Goal: Browse casually

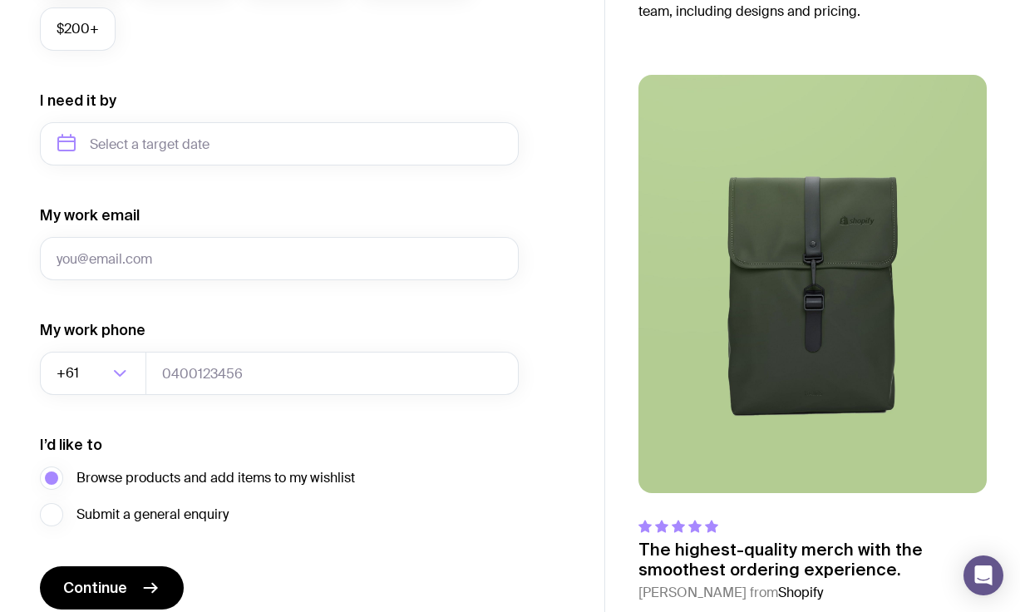
scroll to position [801, 0]
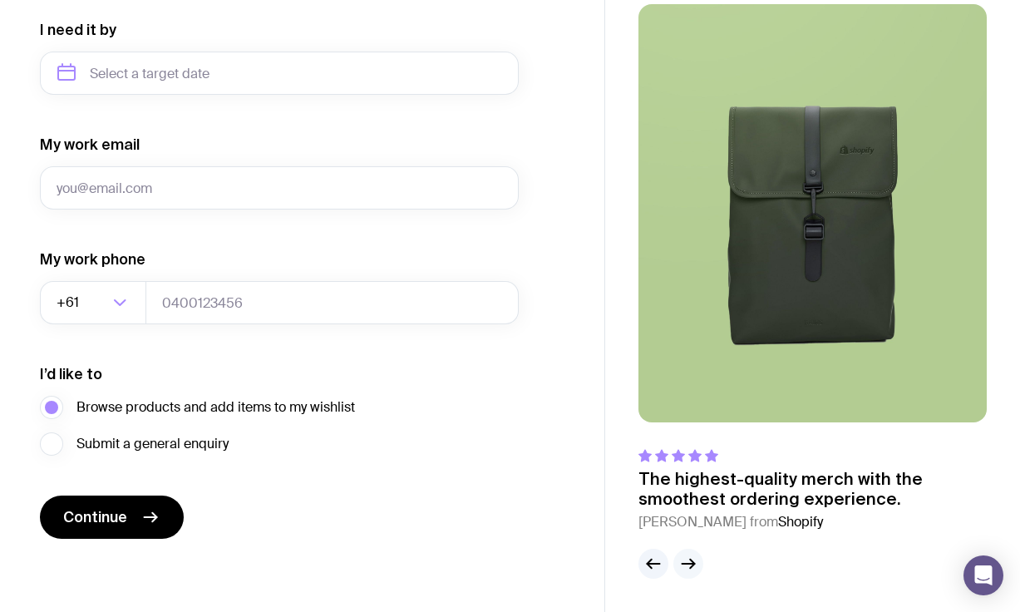
click at [695, 552] on button "button" at bounding box center [688, 563] width 30 height 30
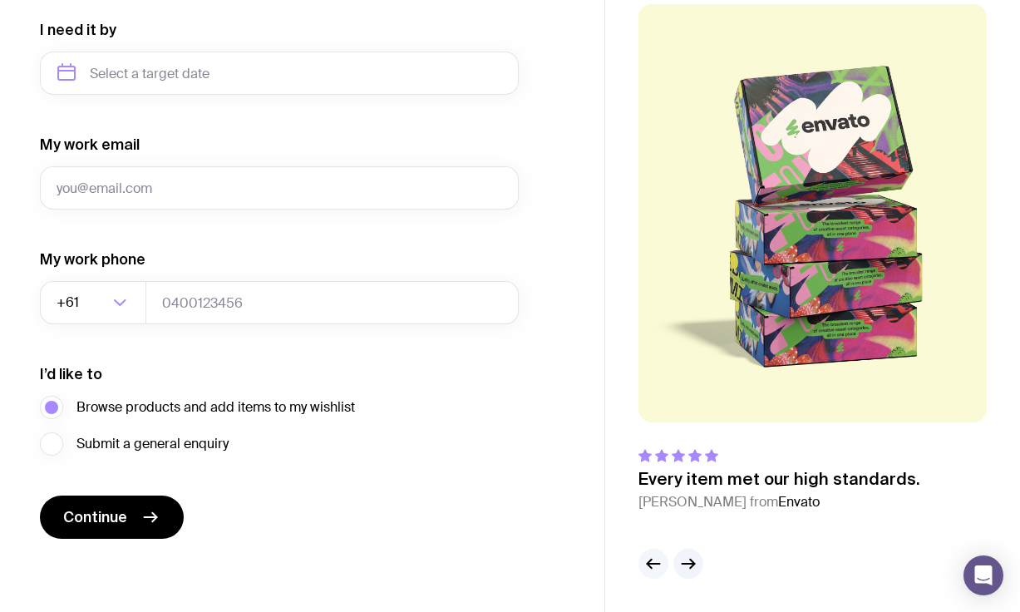
click at [658, 563] on icon "button" at bounding box center [653, 563] width 12 height 0
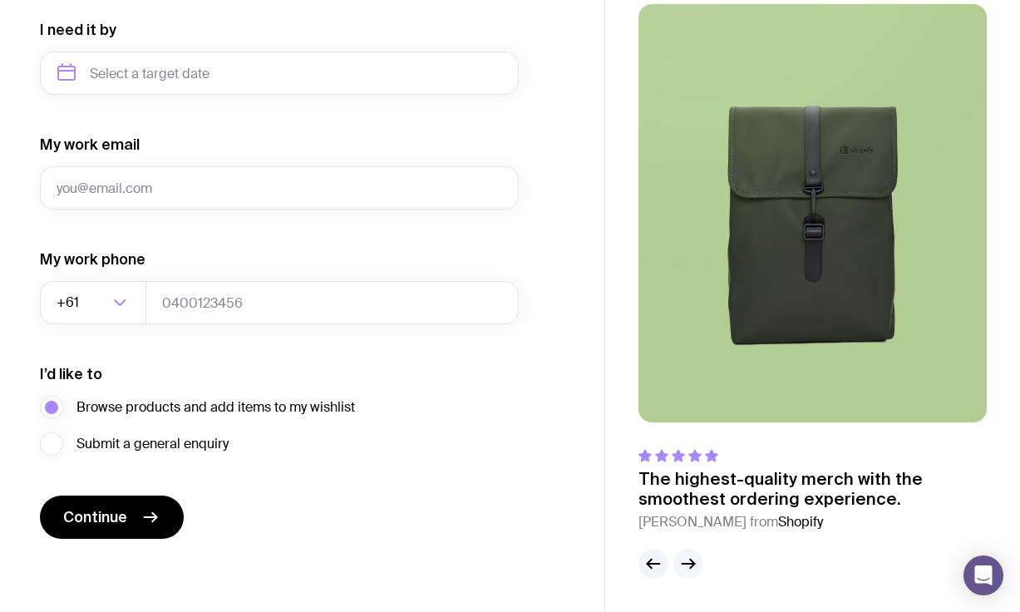
click at [690, 564] on icon "button" at bounding box center [688, 563] width 20 height 20
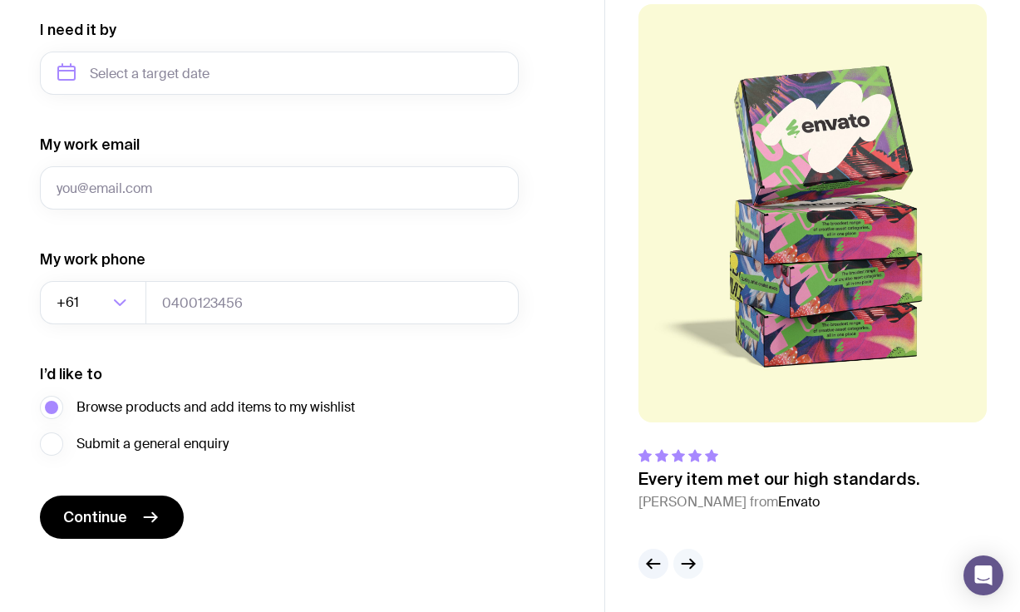
click at [690, 564] on icon "button" at bounding box center [688, 563] width 20 height 20
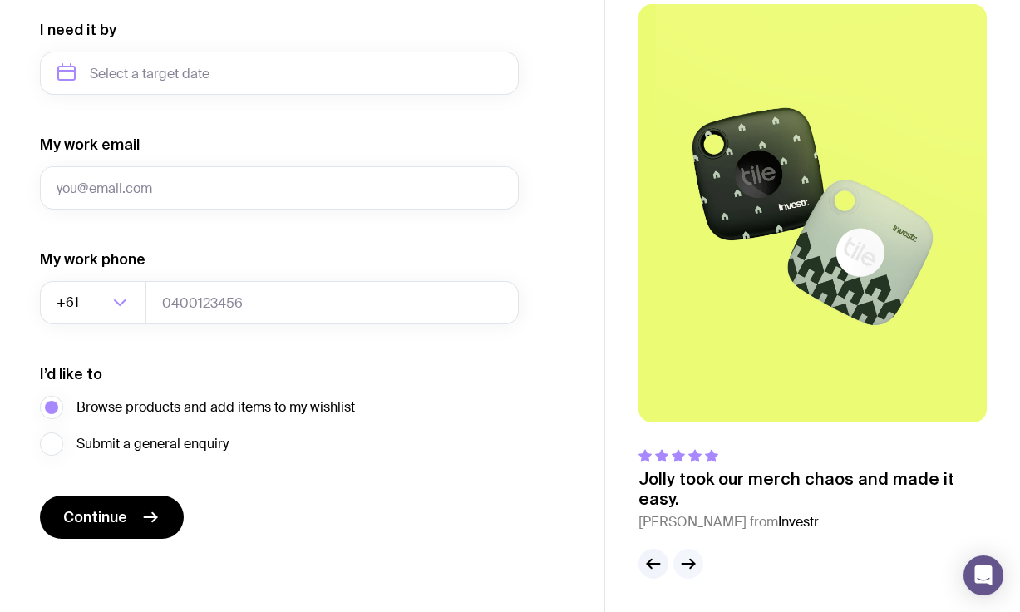
click at [690, 564] on icon "button" at bounding box center [688, 563] width 20 height 20
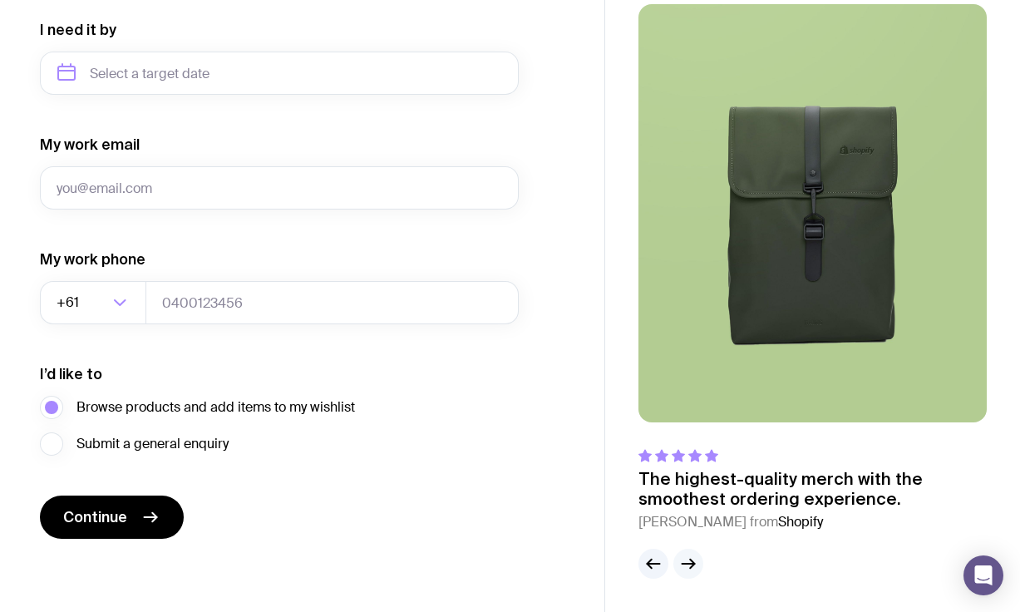
click at [690, 564] on icon "button" at bounding box center [688, 563] width 20 height 20
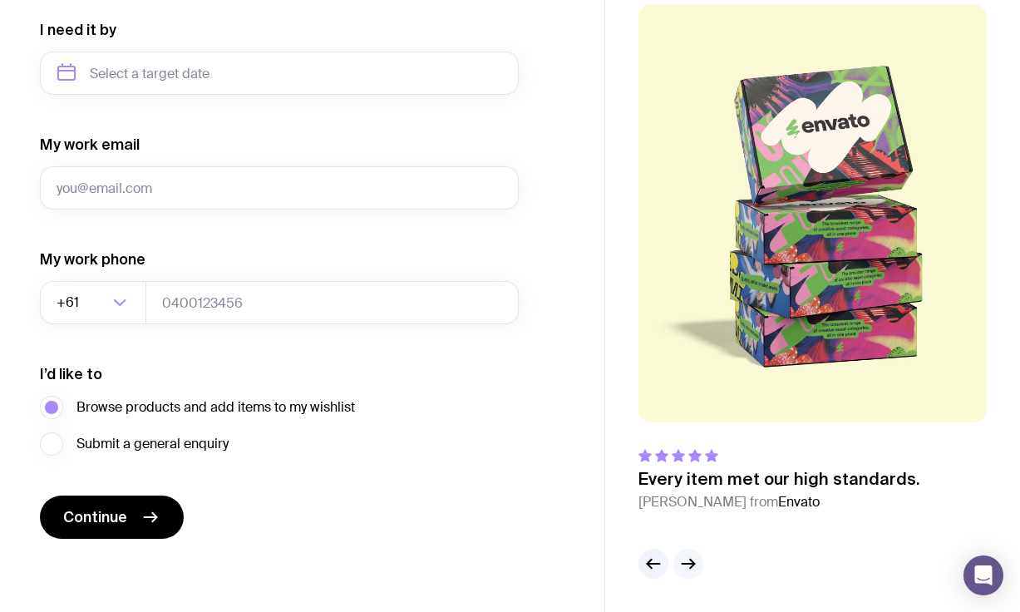
click at [690, 564] on icon "button" at bounding box center [688, 563] width 20 height 20
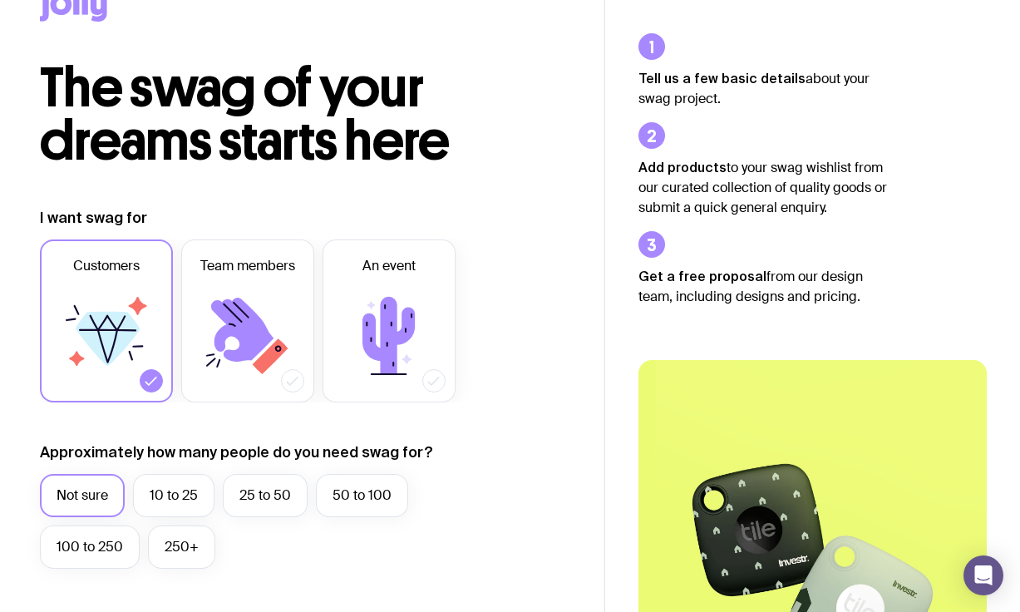
scroll to position [0, 0]
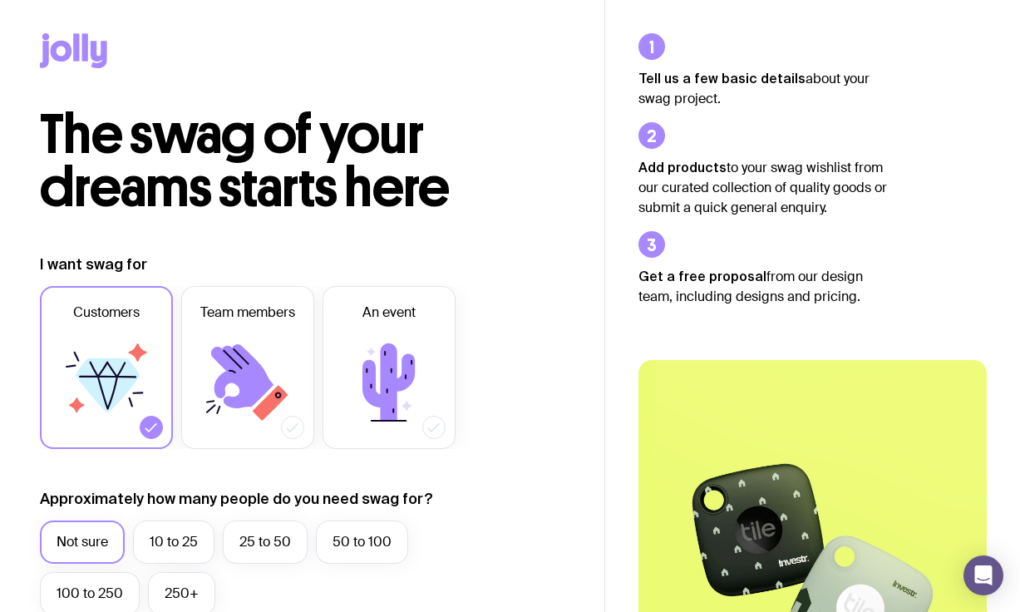
click at [72, 44] on icon at bounding box center [73, 50] width 67 height 35
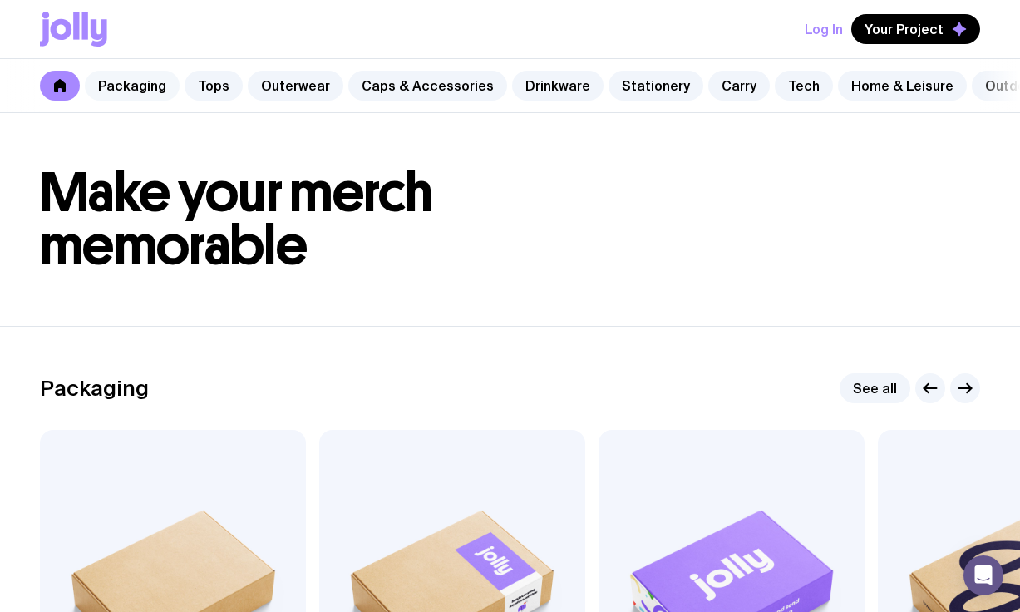
click at [125, 92] on link "Packaging" at bounding box center [132, 86] width 95 height 30
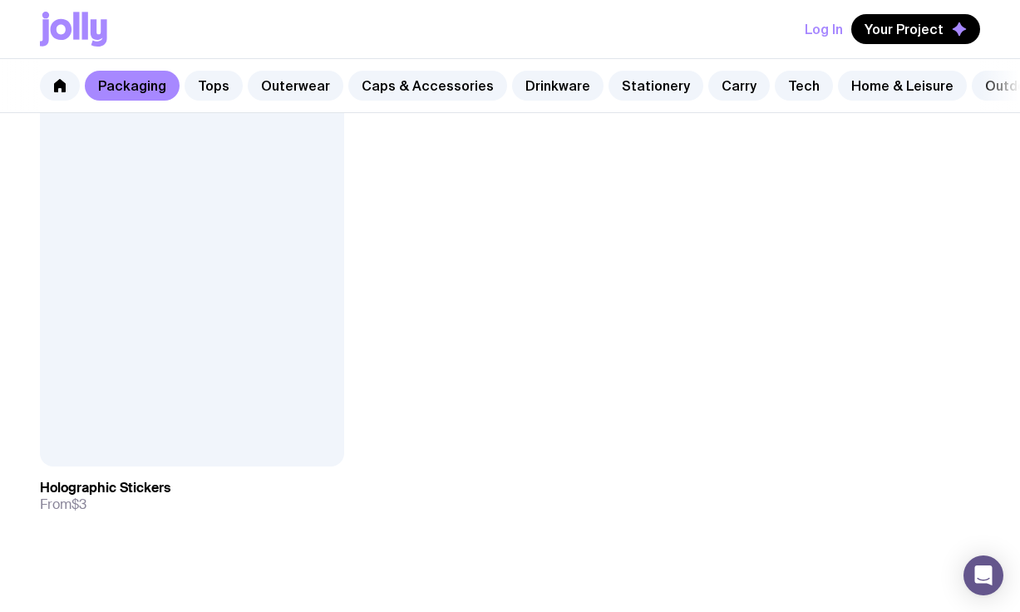
scroll to position [2934, 0]
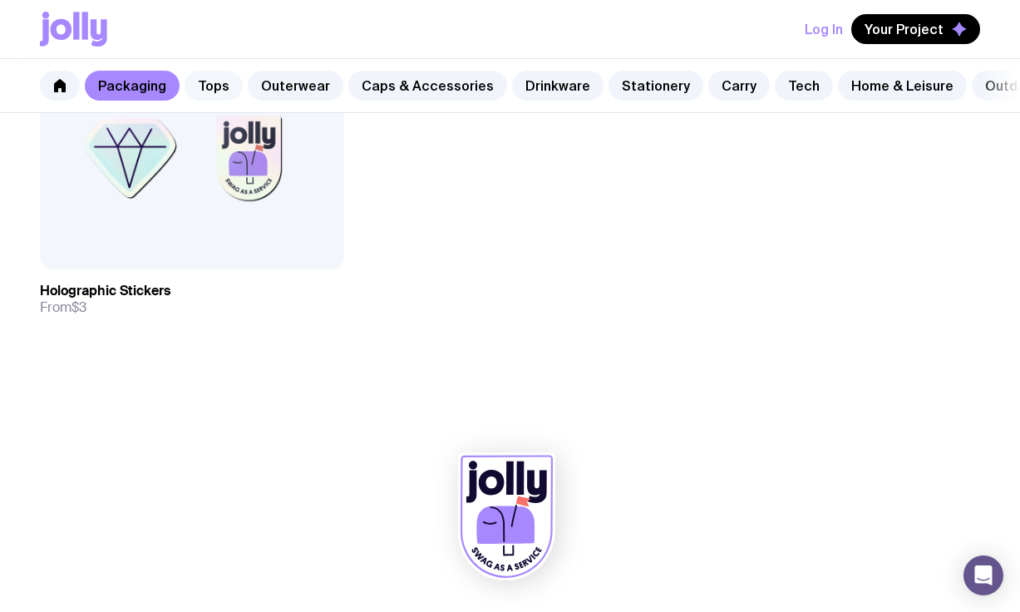
click at [204, 80] on link "Tops" at bounding box center [213, 86] width 58 height 30
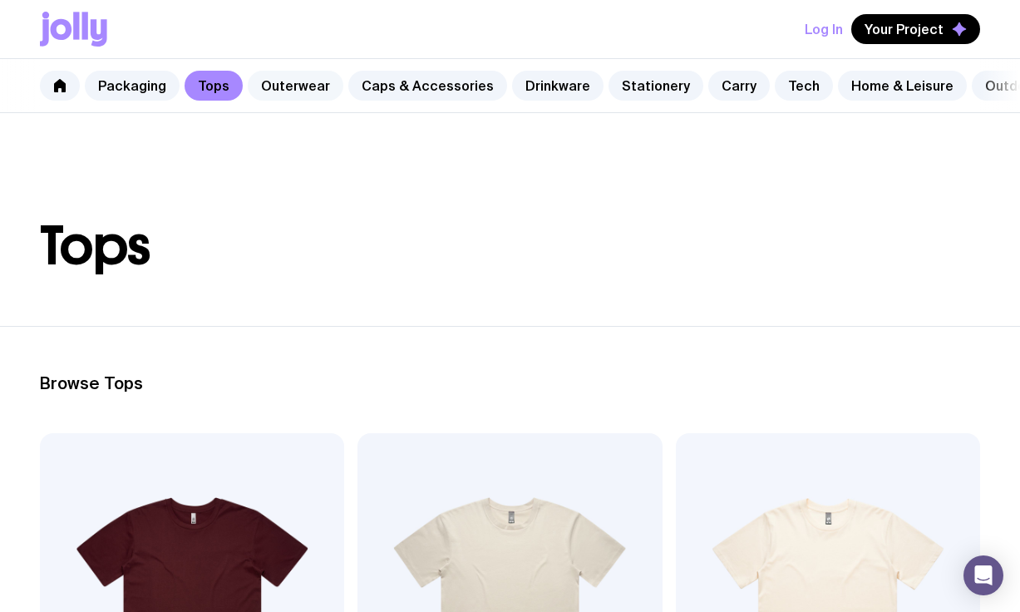
click at [311, 90] on link "Outerwear" at bounding box center [296, 86] width 96 height 30
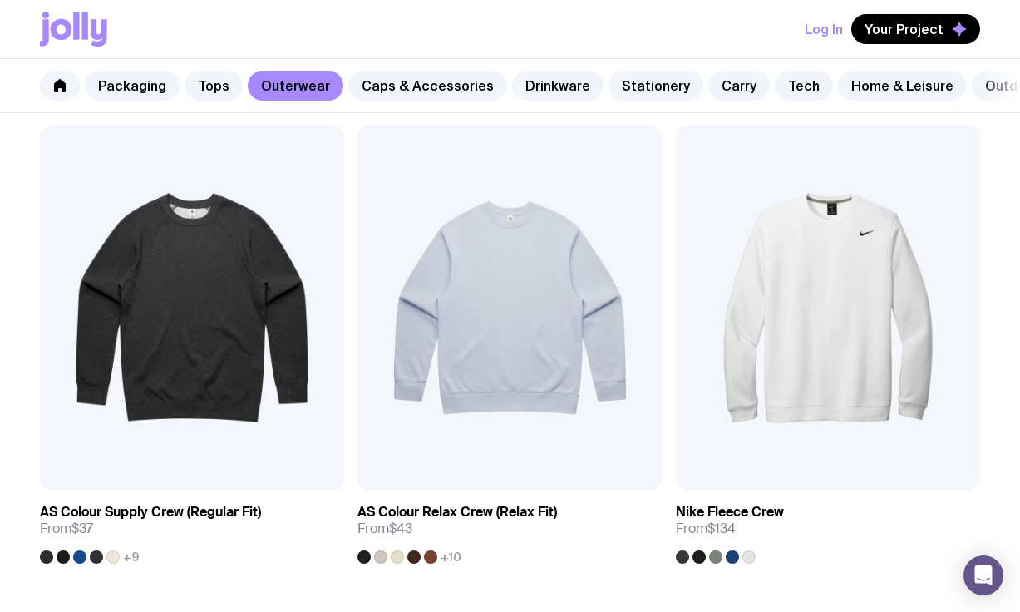
scroll to position [322, 0]
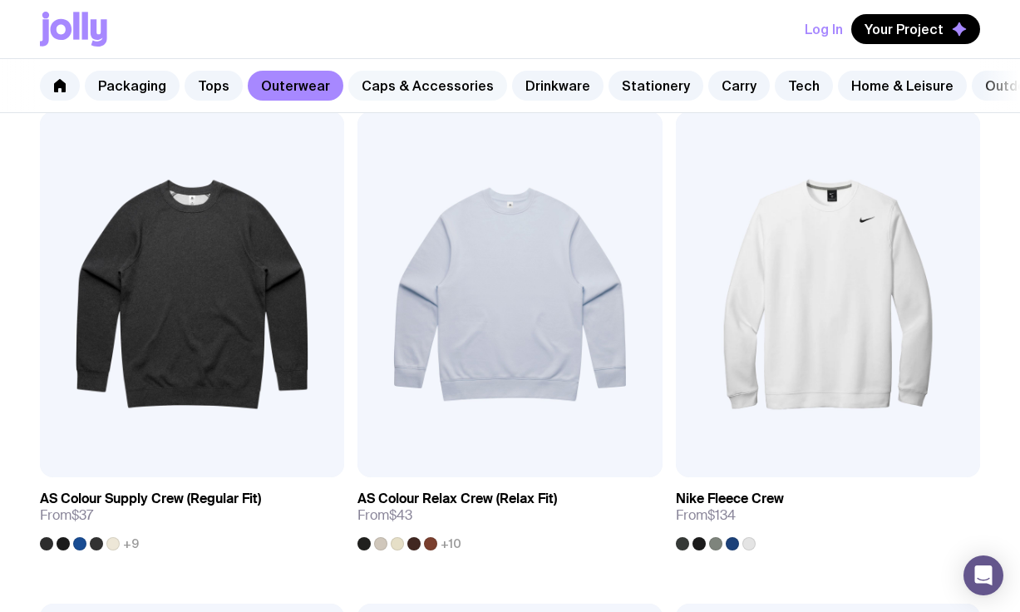
click at [407, 80] on link "Caps & Accessories" at bounding box center [427, 86] width 159 height 30
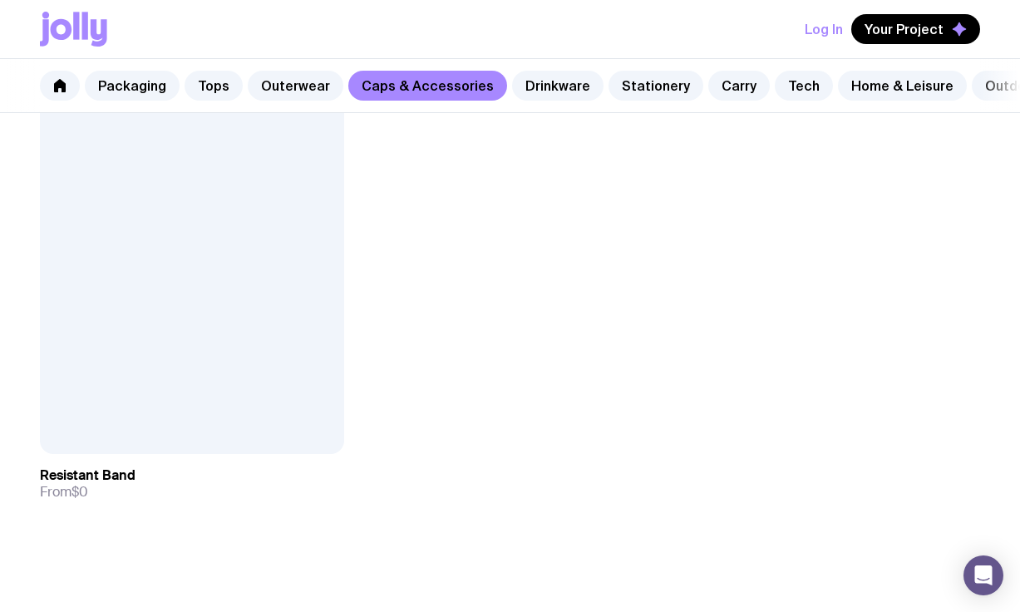
scroll to position [4282, 0]
click at [526, 76] on link "Drinkware" at bounding box center [557, 86] width 91 height 30
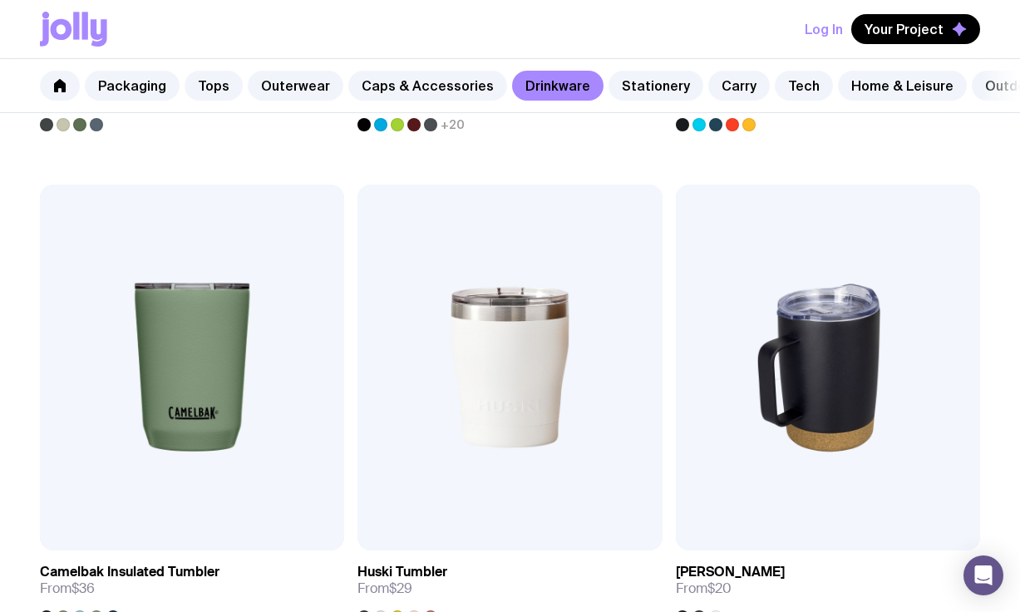
scroll to position [1153, 0]
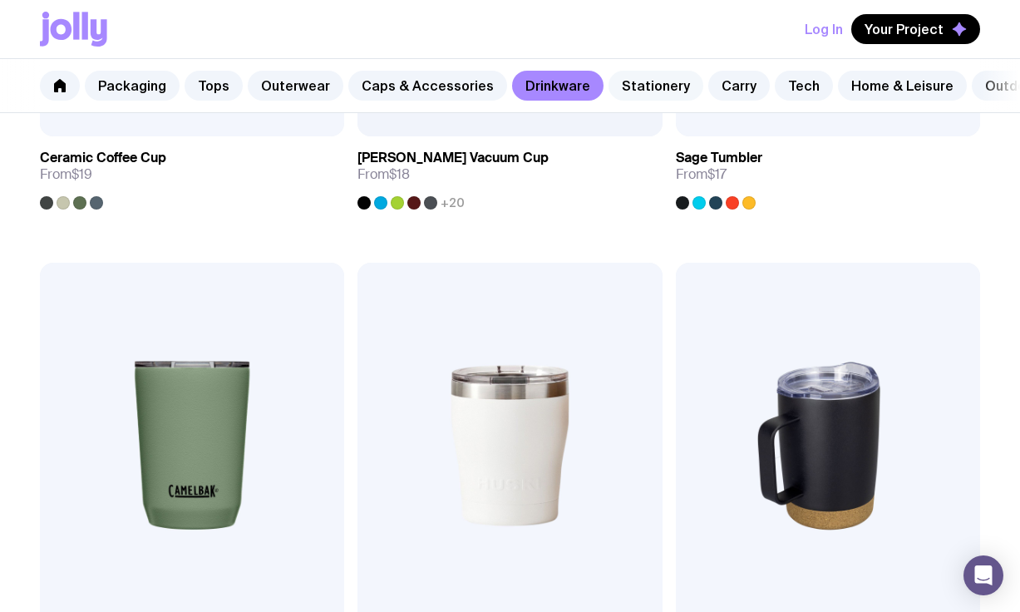
click at [643, 87] on link "Stationery" at bounding box center [655, 86] width 95 height 30
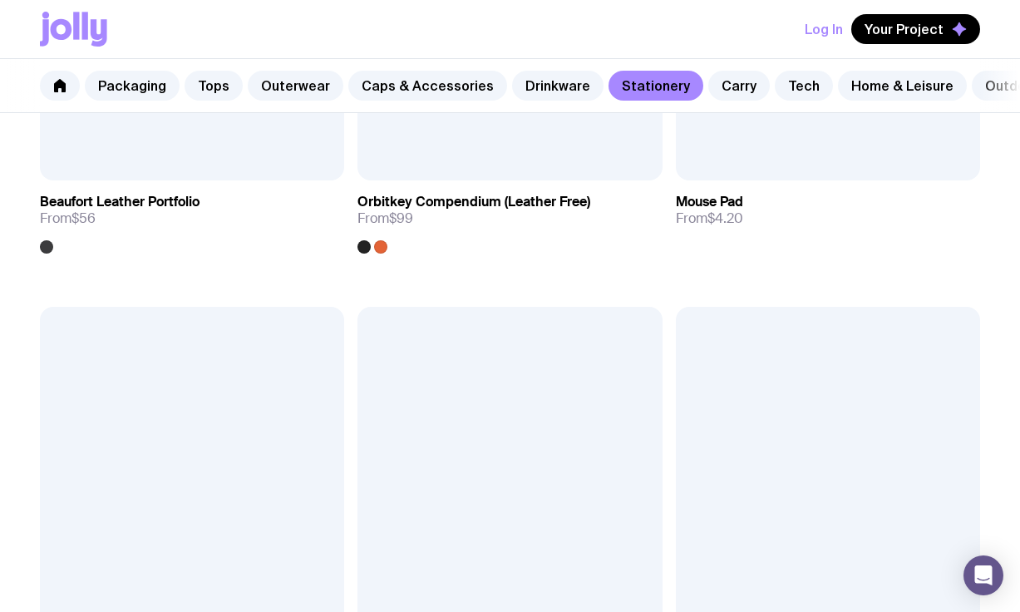
scroll to position [3570, 0]
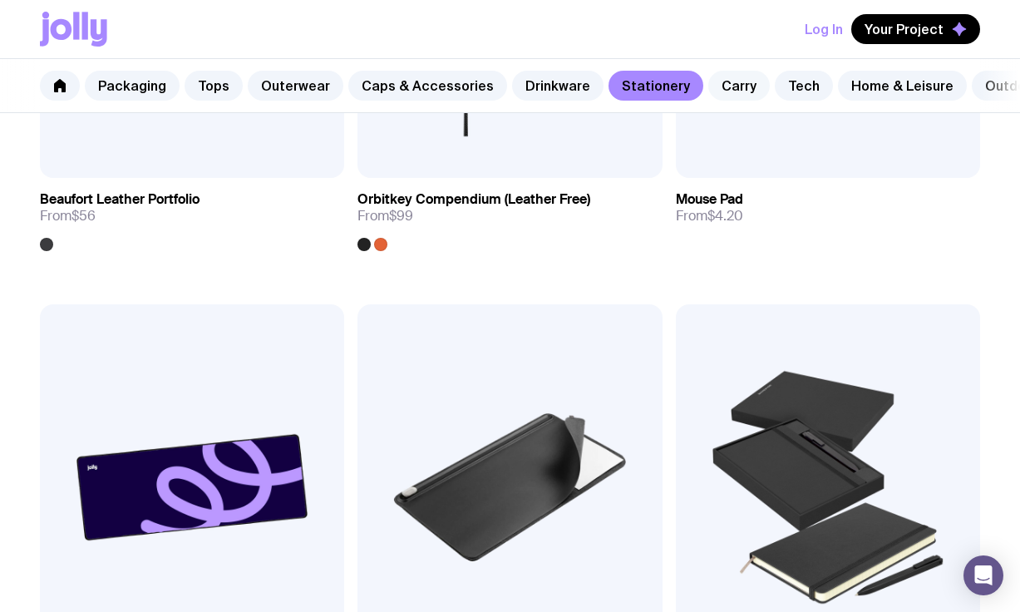
click at [712, 91] on link "Carry" at bounding box center [738, 86] width 61 height 30
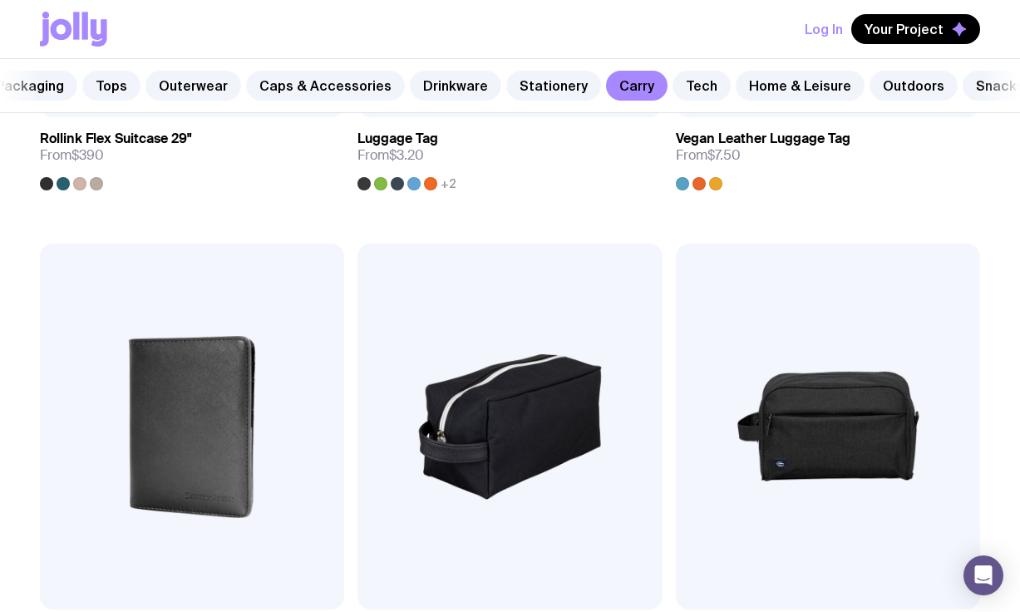
scroll to position [0, 125]
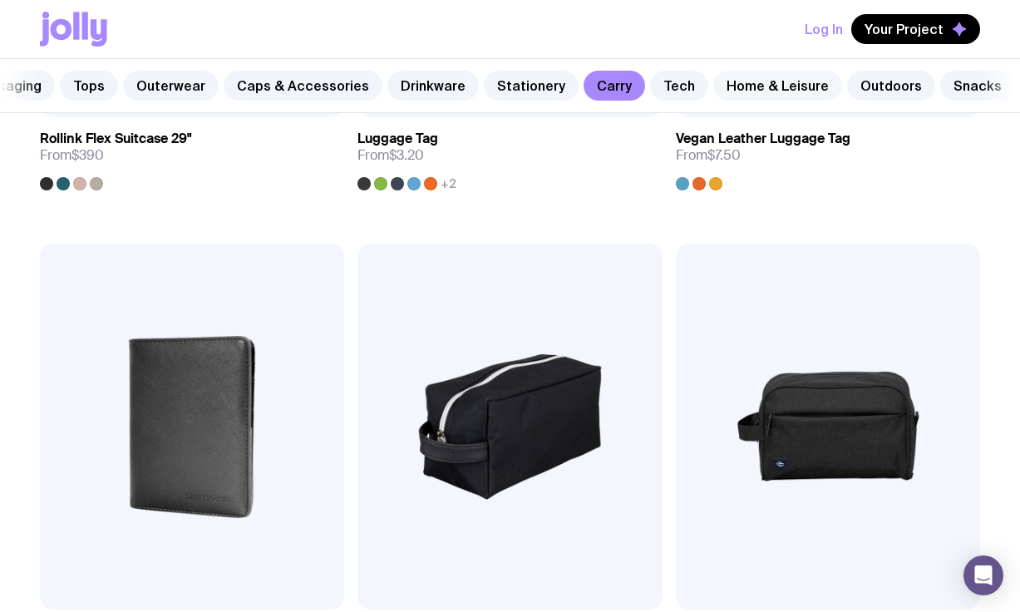
click at [764, 89] on link "Home & Leisure" at bounding box center [777, 86] width 129 height 30
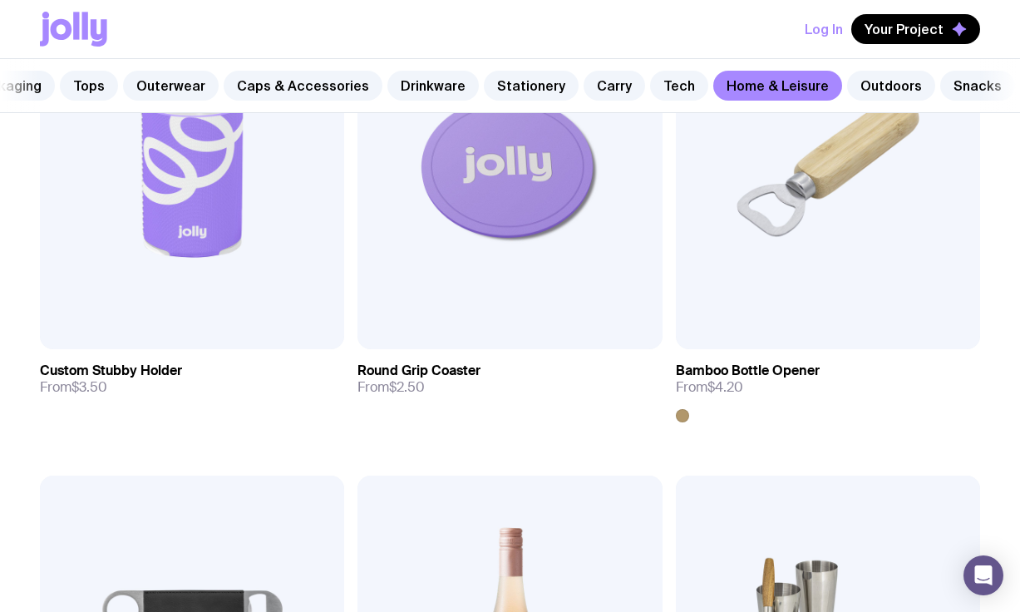
scroll to position [175, 0]
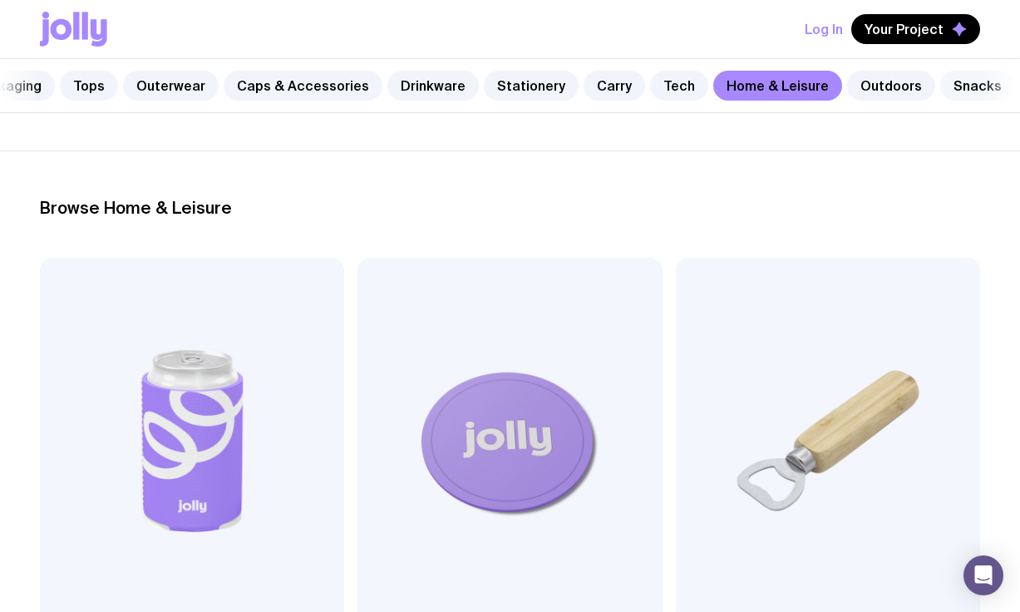
click at [940, 86] on link "Snacks" at bounding box center [977, 86] width 75 height 30
